Goal: Task Accomplishment & Management: Use online tool/utility

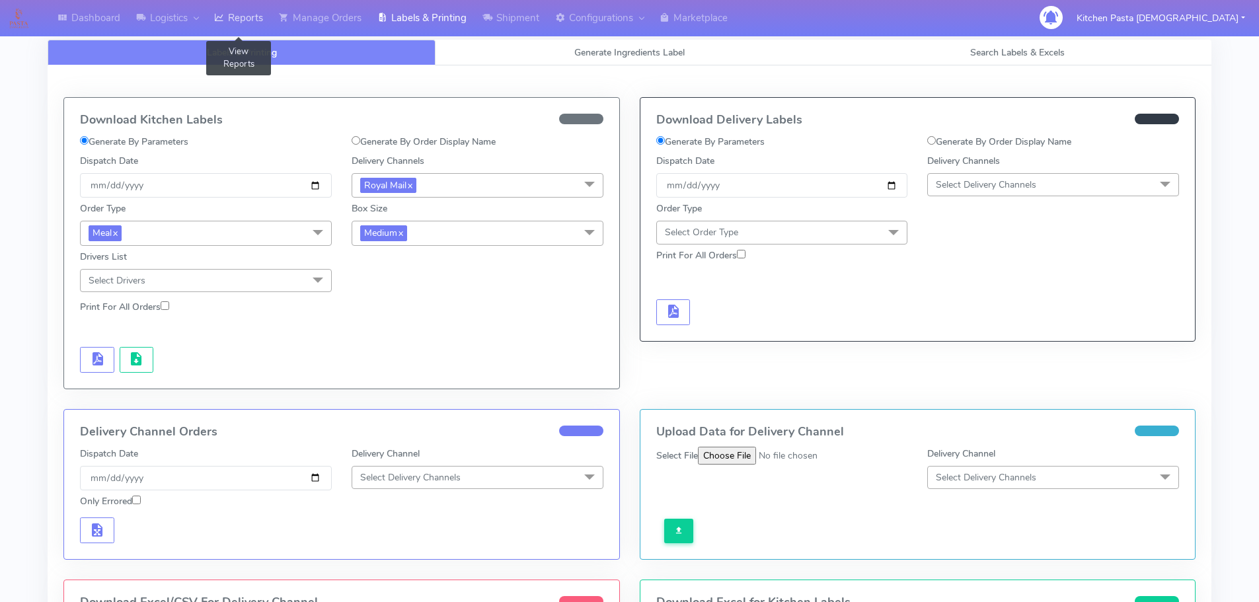
click at [243, 25] on link "Reports" at bounding box center [238, 18] width 65 height 36
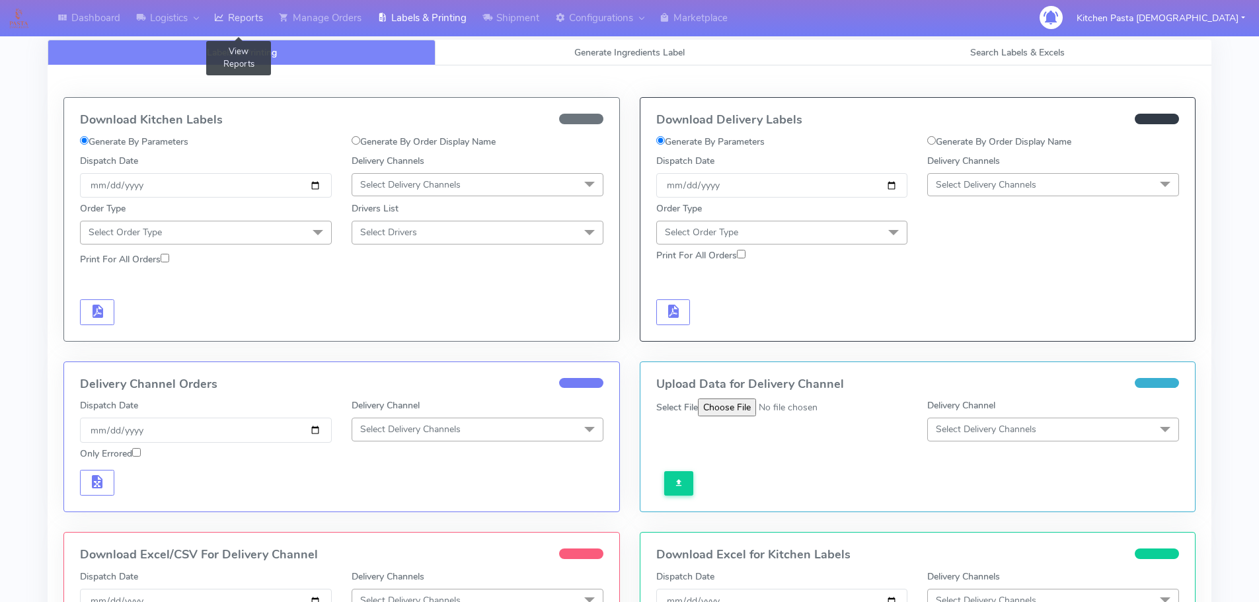
click at [228, 7] on link "Reports" at bounding box center [238, 18] width 65 height 36
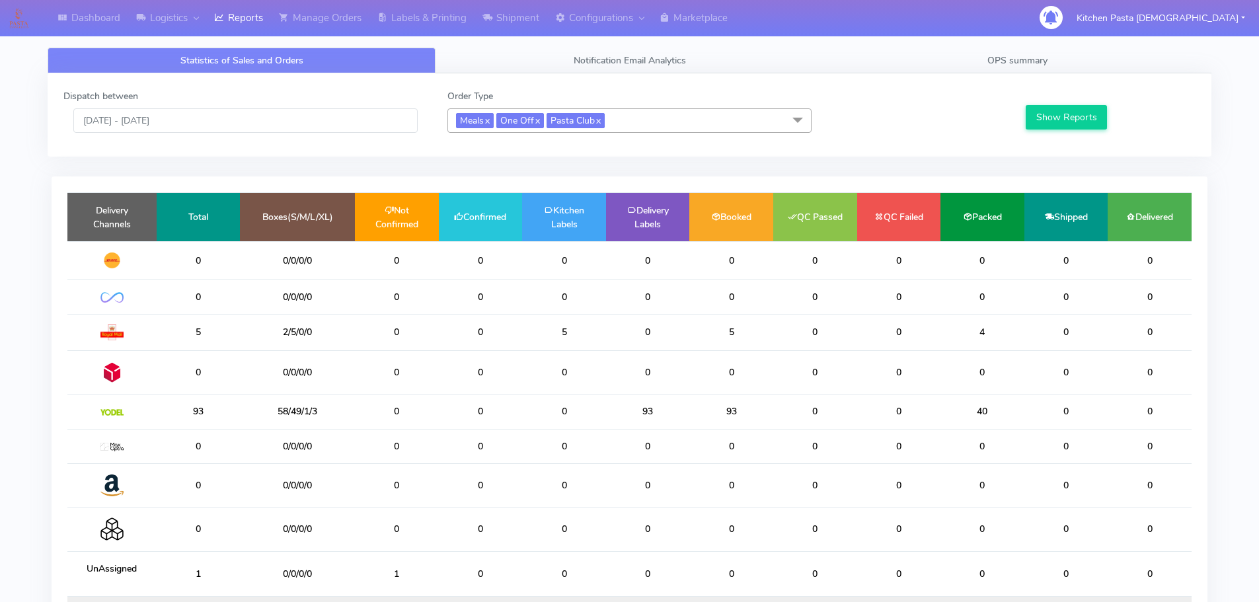
click at [643, 126] on span "Meals x One Off x Pasta Club x" at bounding box center [630, 120] width 364 height 24
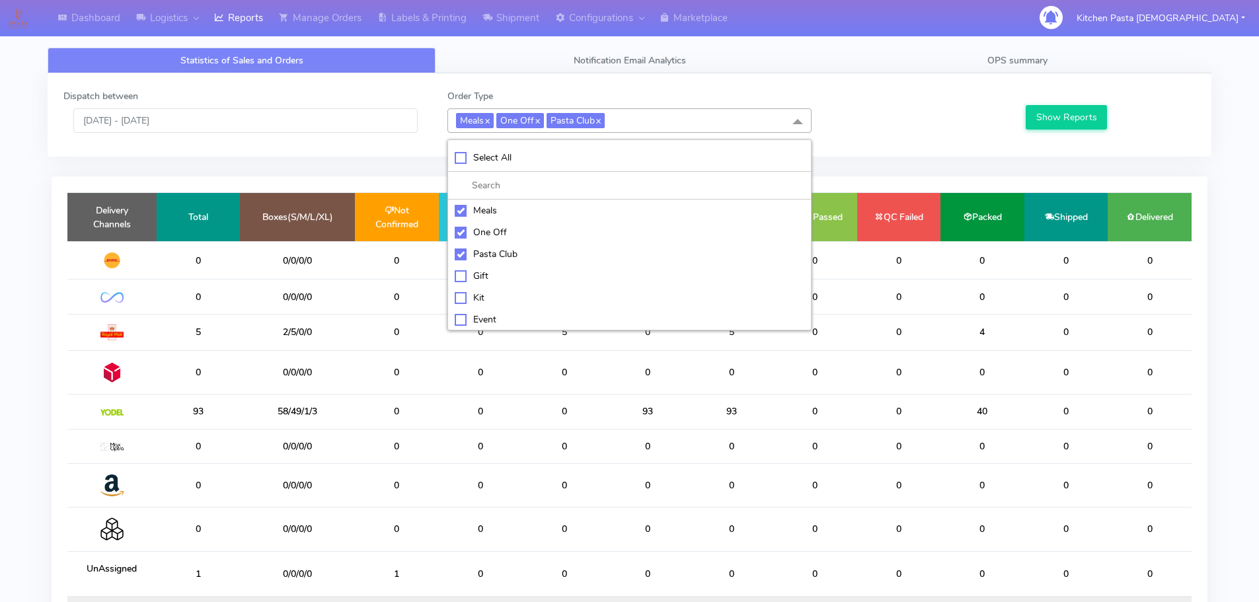
click at [498, 300] on div "Kit" at bounding box center [630, 298] width 350 height 14
checkbox input "true"
click at [506, 258] on div "Pasta Club" at bounding box center [630, 254] width 350 height 14
checkbox input "false"
click at [503, 229] on div "One Off" at bounding box center [630, 232] width 350 height 14
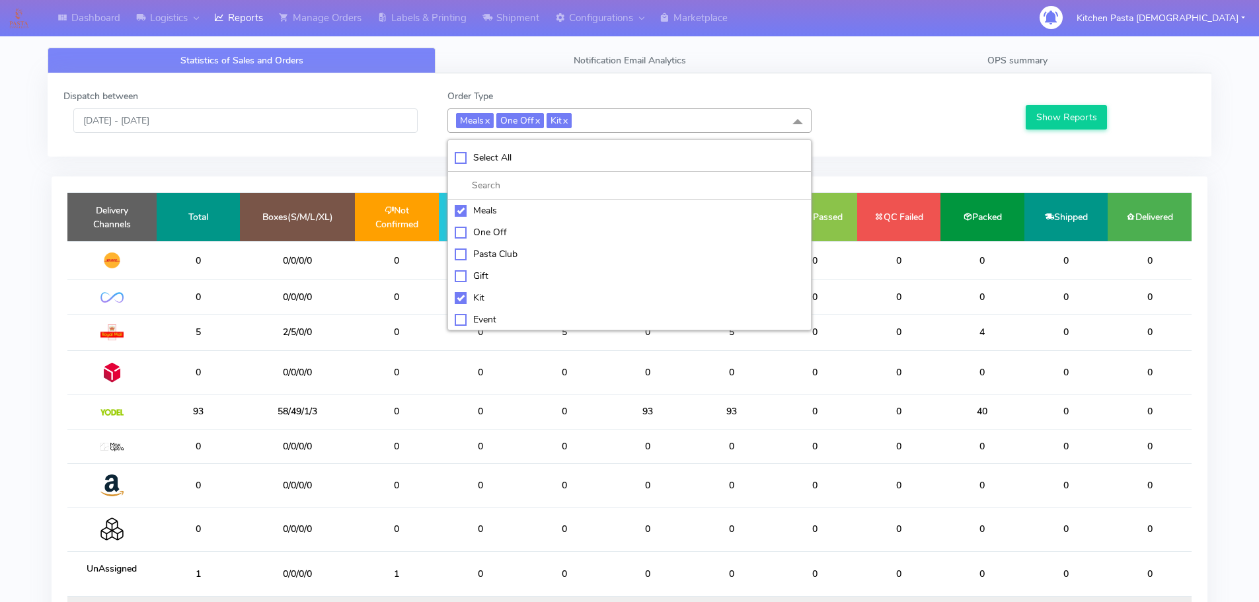
checkbox input "false"
click at [508, 201] on li "Meals" at bounding box center [629, 211] width 363 height 22
checkbox input "false"
click at [1046, 104] on div "Show Reports" at bounding box center [1109, 111] width 192 height 44
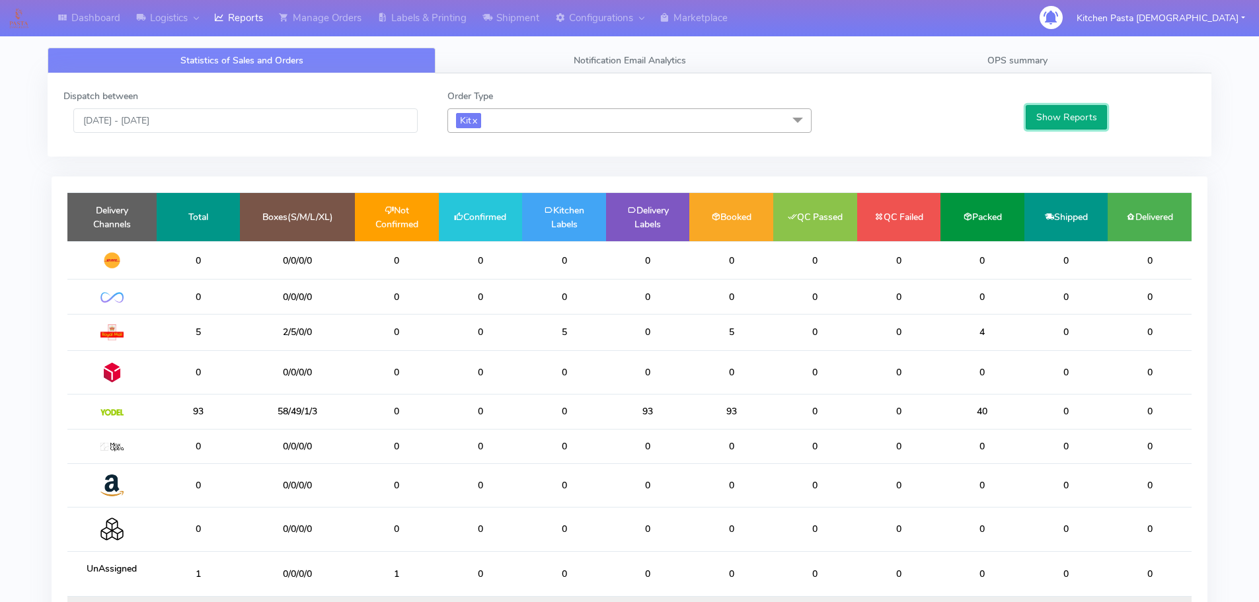
click at [1050, 119] on button "Show Reports" at bounding box center [1066, 117] width 81 height 24
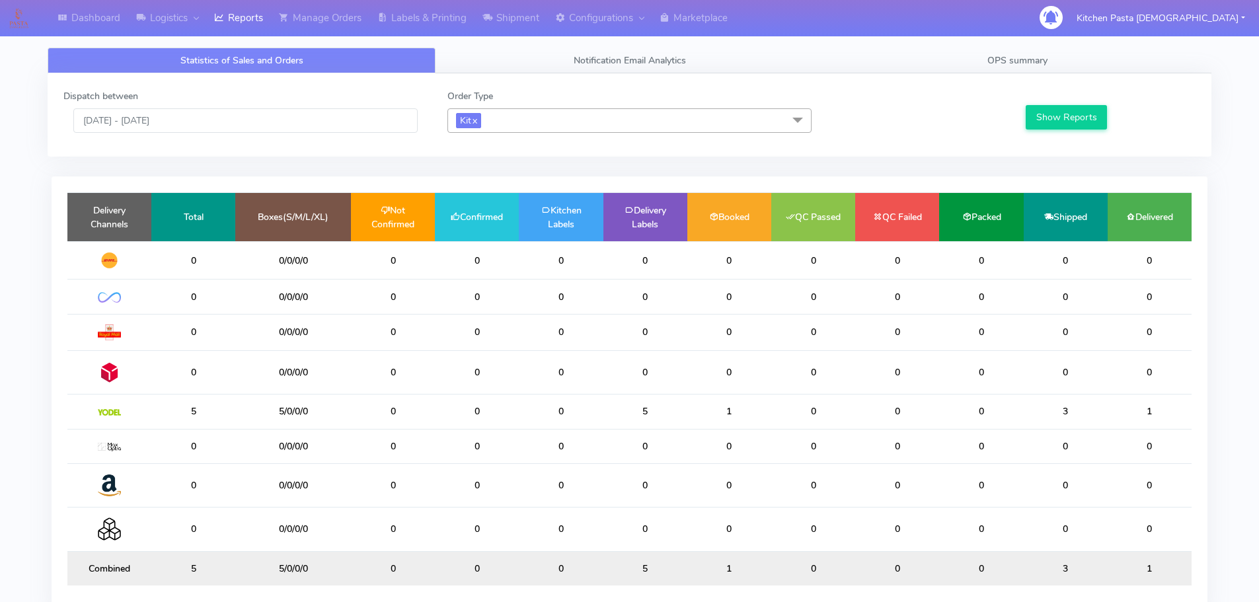
drag, startPoint x: 514, startPoint y: 117, endPoint x: 486, endPoint y: 161, distance: 52.6
click at [516, 117] on span "Kit x" at bounding box center [630, 120] width 364 height 24
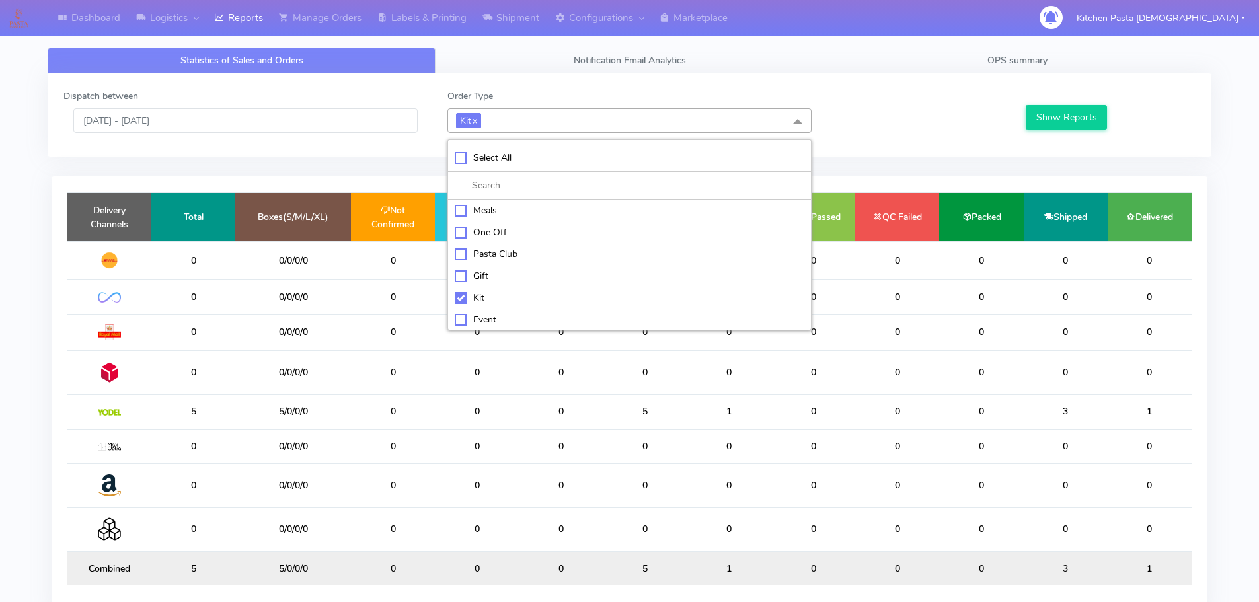
click at [459, 298] on div "Kit" at bounding box center [630, 298] width 350 height 14
checkbox input "false"
click at [469, 309] on li "ATAVI" at bounding box center [629, 318] width 363 height 22
checkbox input "true"
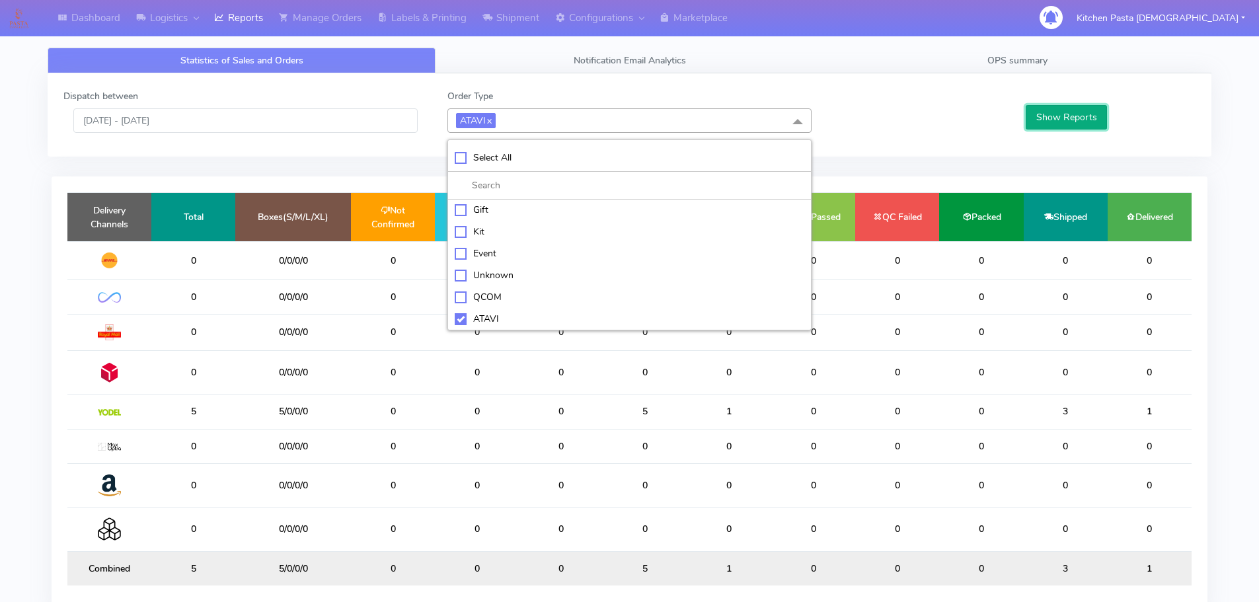
click at [1081, 108] on button "Show Reports" at bounding box center [1066, 117] width 81 height 24
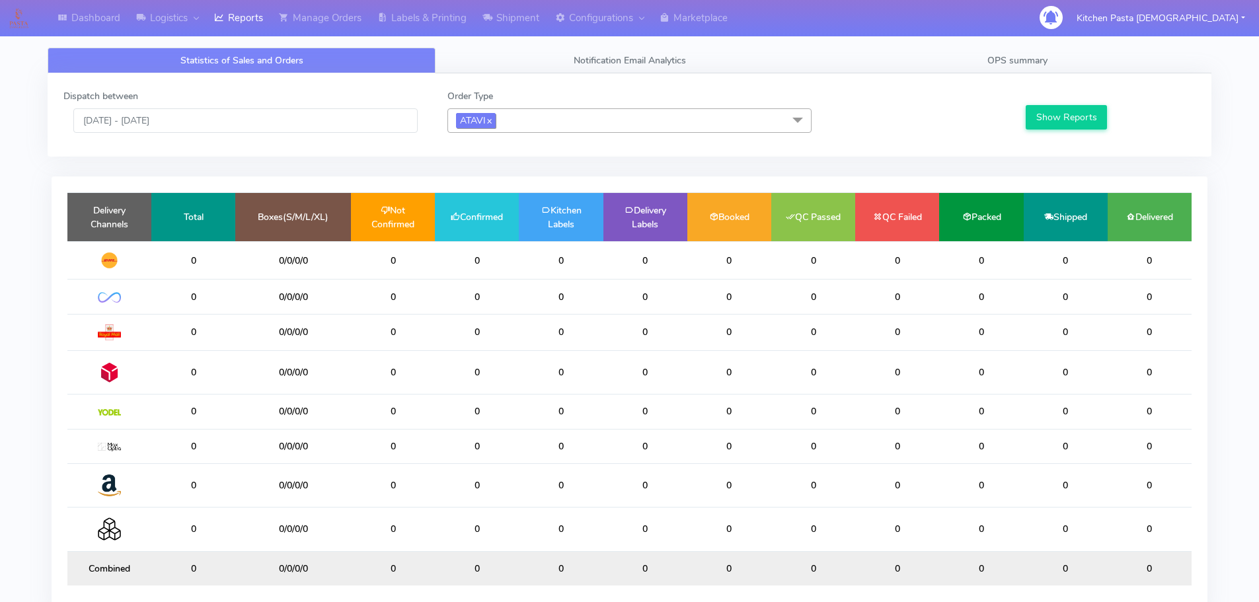
click at [489, 117] on link "x" at bounding box center [489, 120] width 6 height 14
